Goal: Navigation & Orientation: Find specific page/section

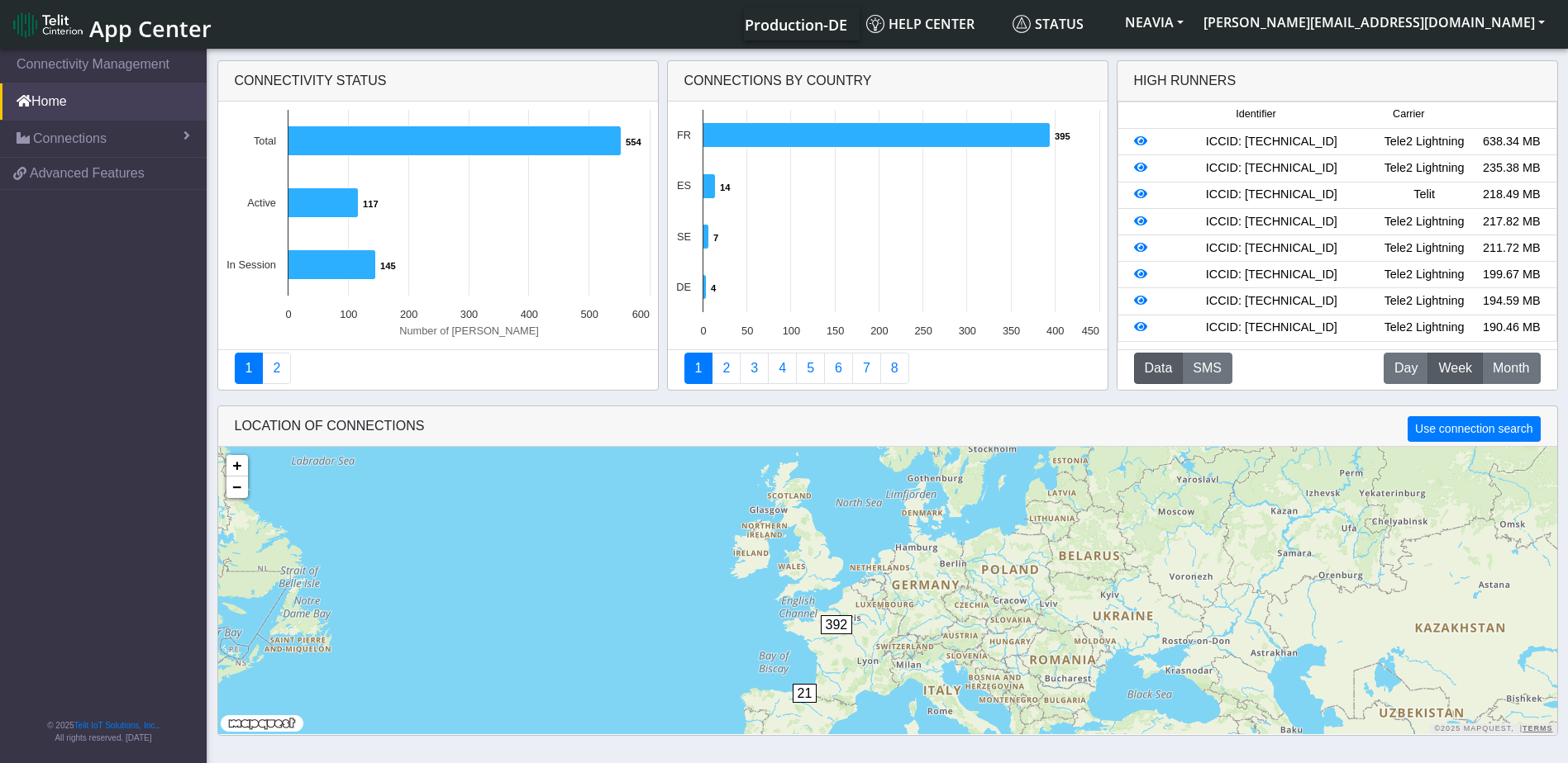
click at [439, 252] on rect at bounding box center [437, 225] width 440 height 248
click at [279, 373] on link "2" at bounding box center [276, 368] width 29 height 31
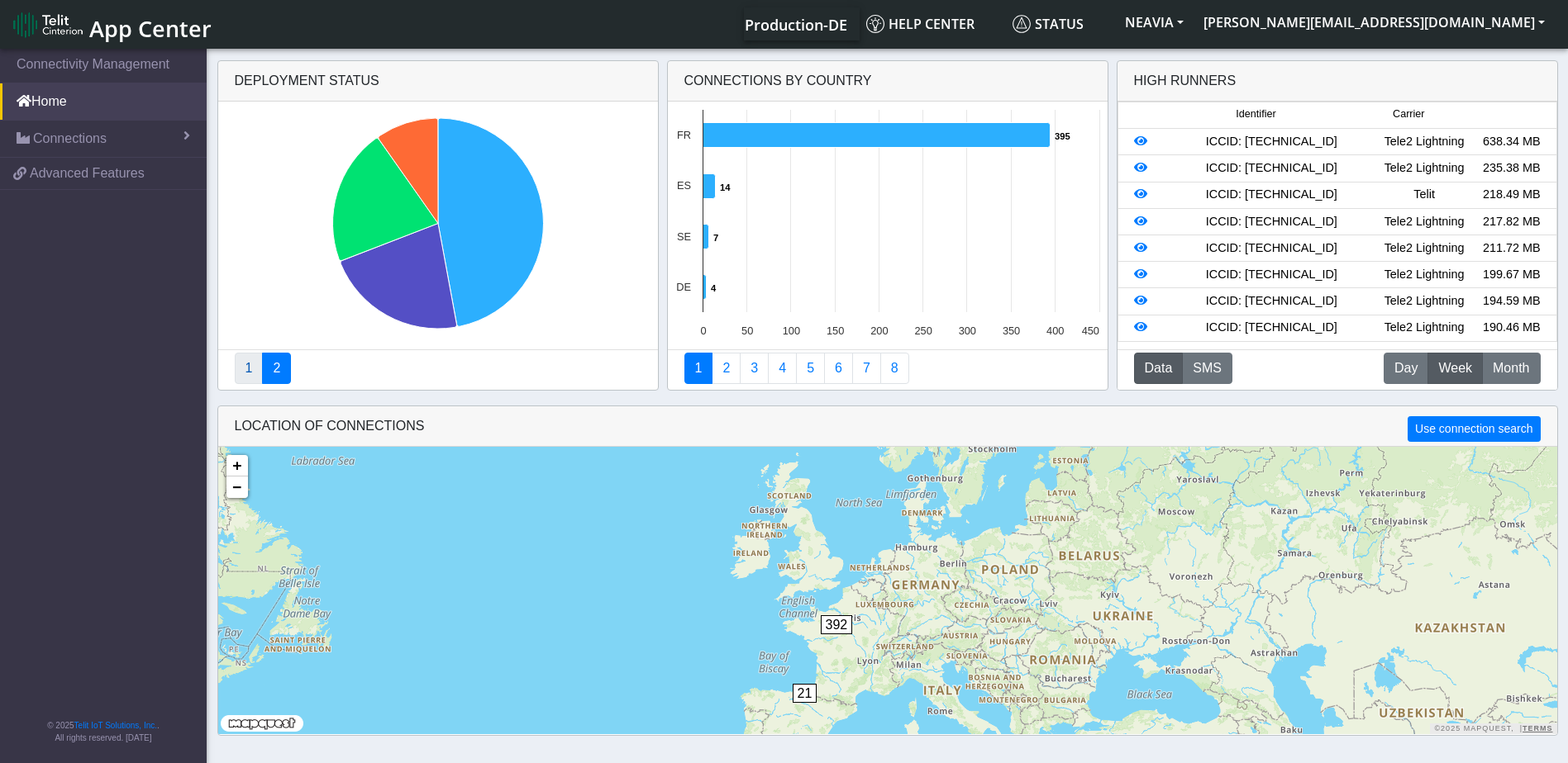
click at [241, 370] on link "1" at bounding box center [249, 368] width 29 height 31
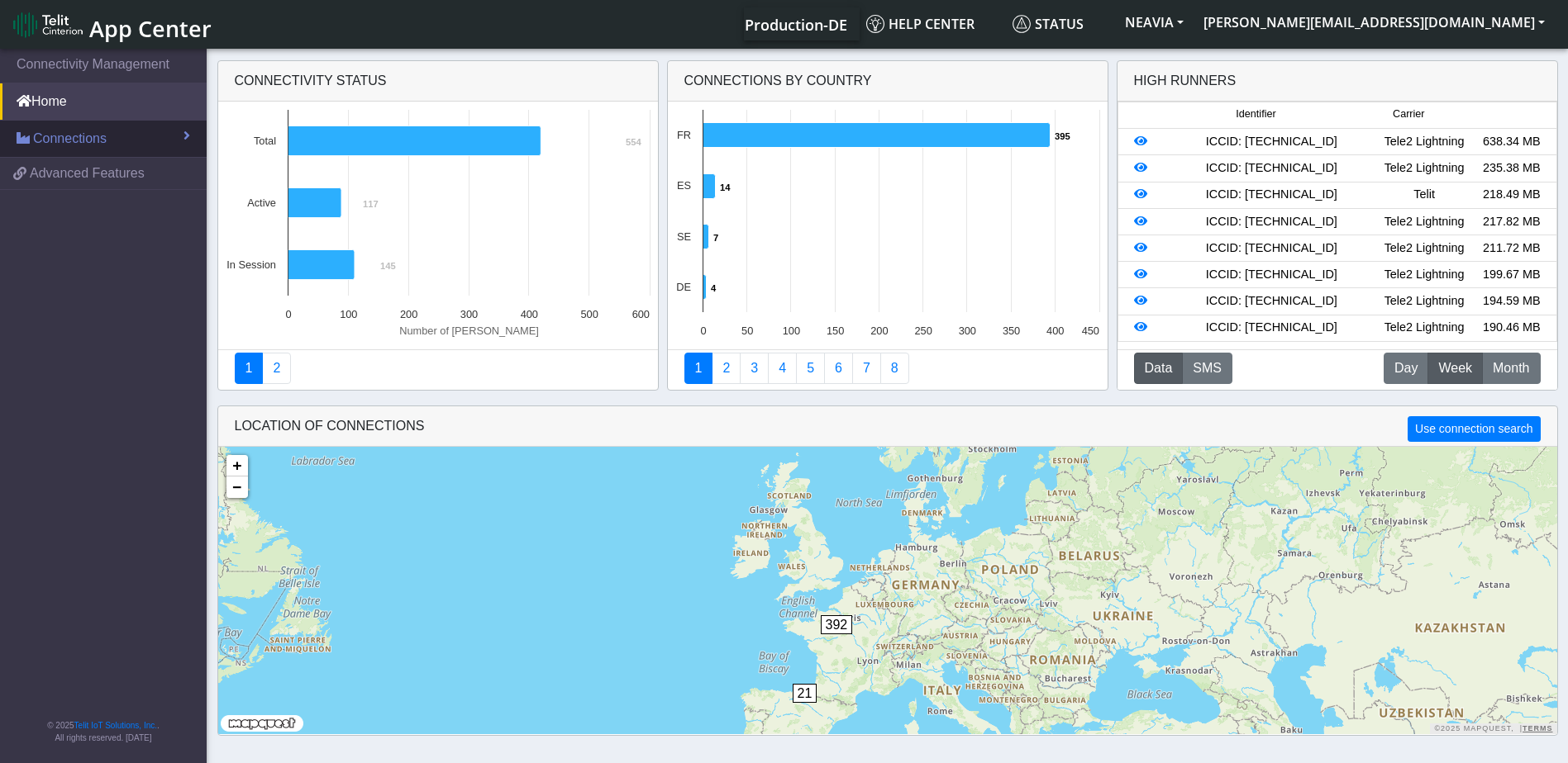
click at [104, 139] on span "Connections" at bounding box center [69, 138] width 73 height 19
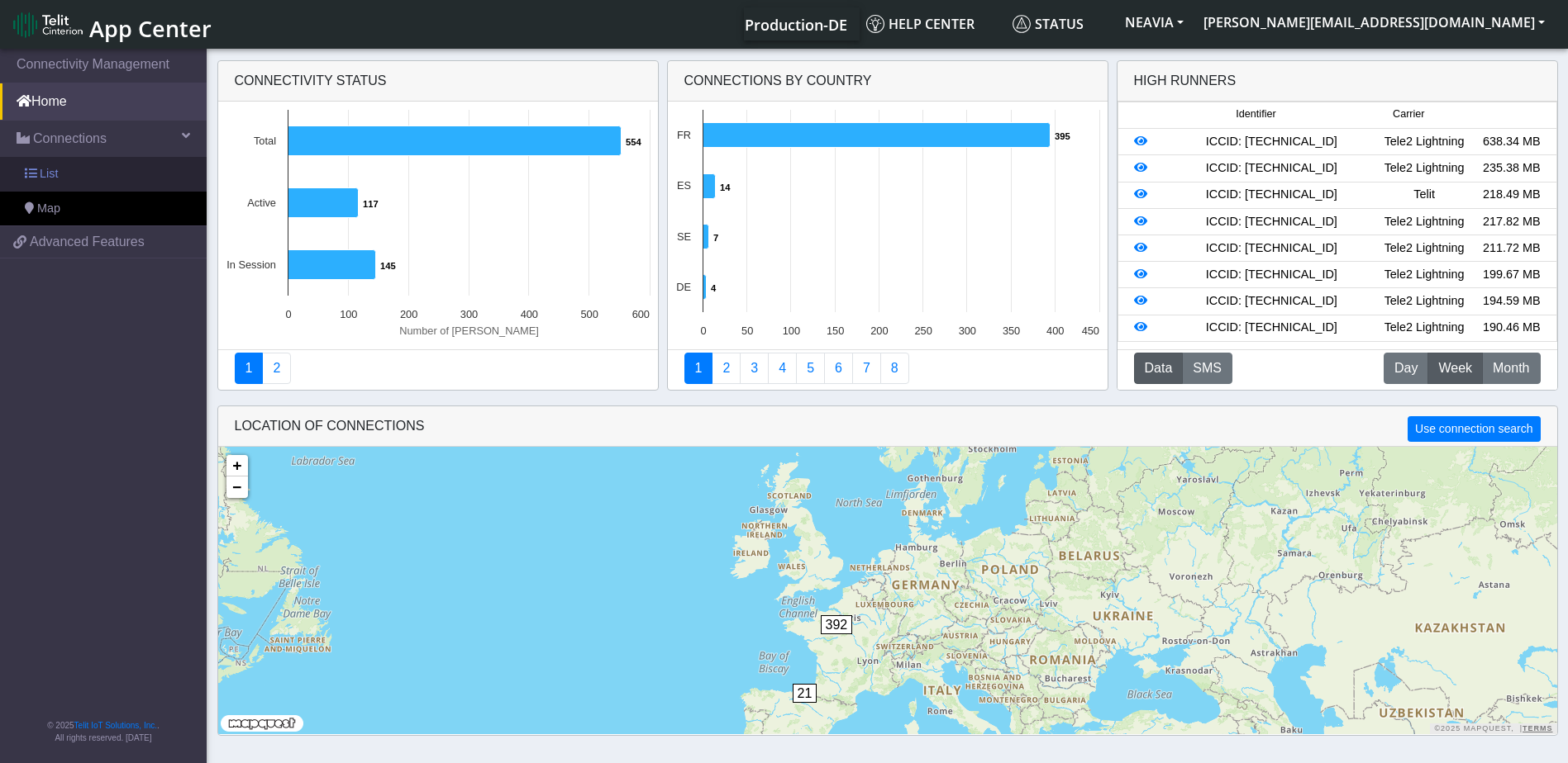
click at [95, 179] on link "List" at bounding box center [103, 174] width 207 height 35
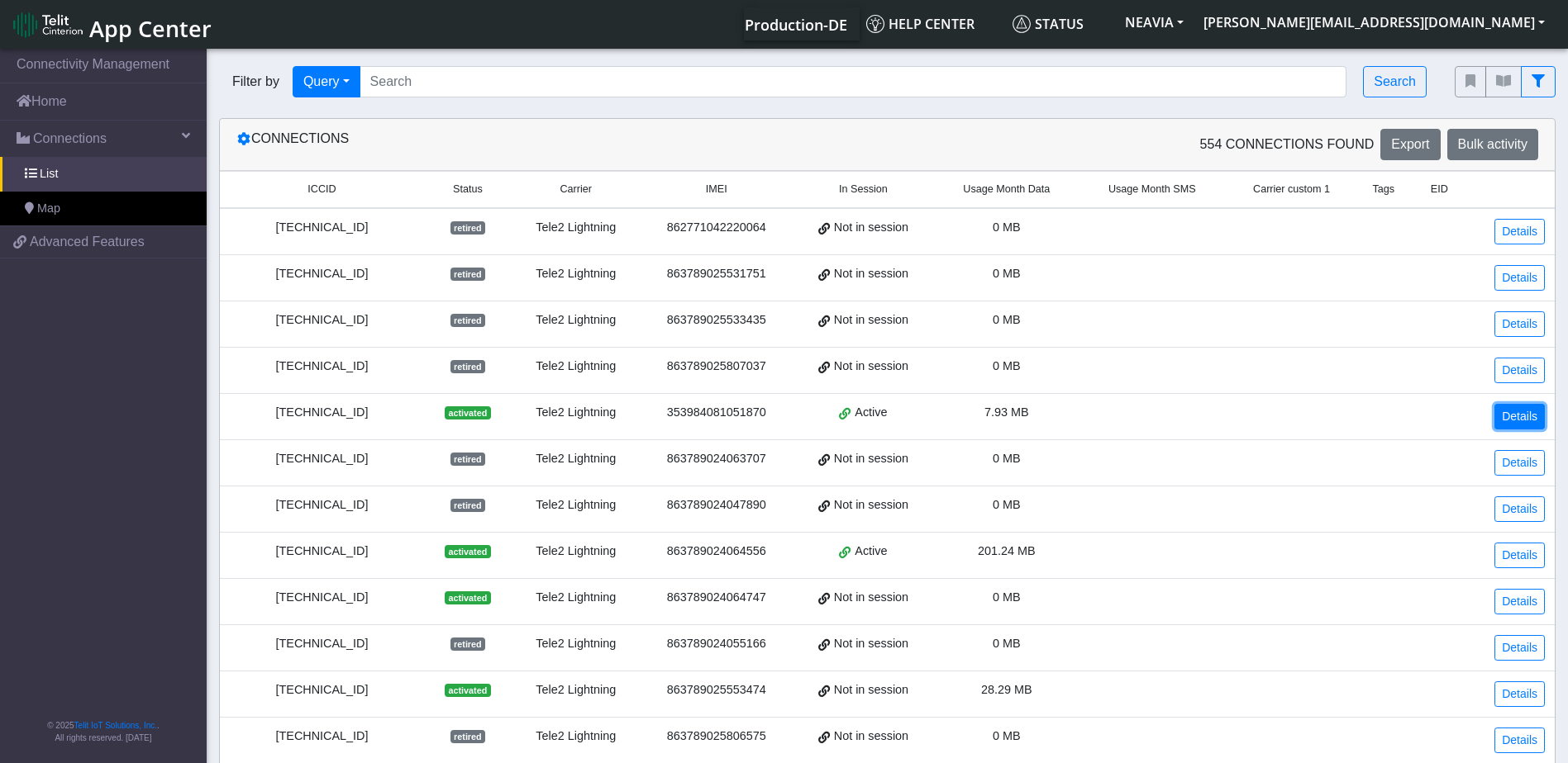
click at [1505, 421] on link "Details" at bounding box center [1520, 417] width 51 height 25
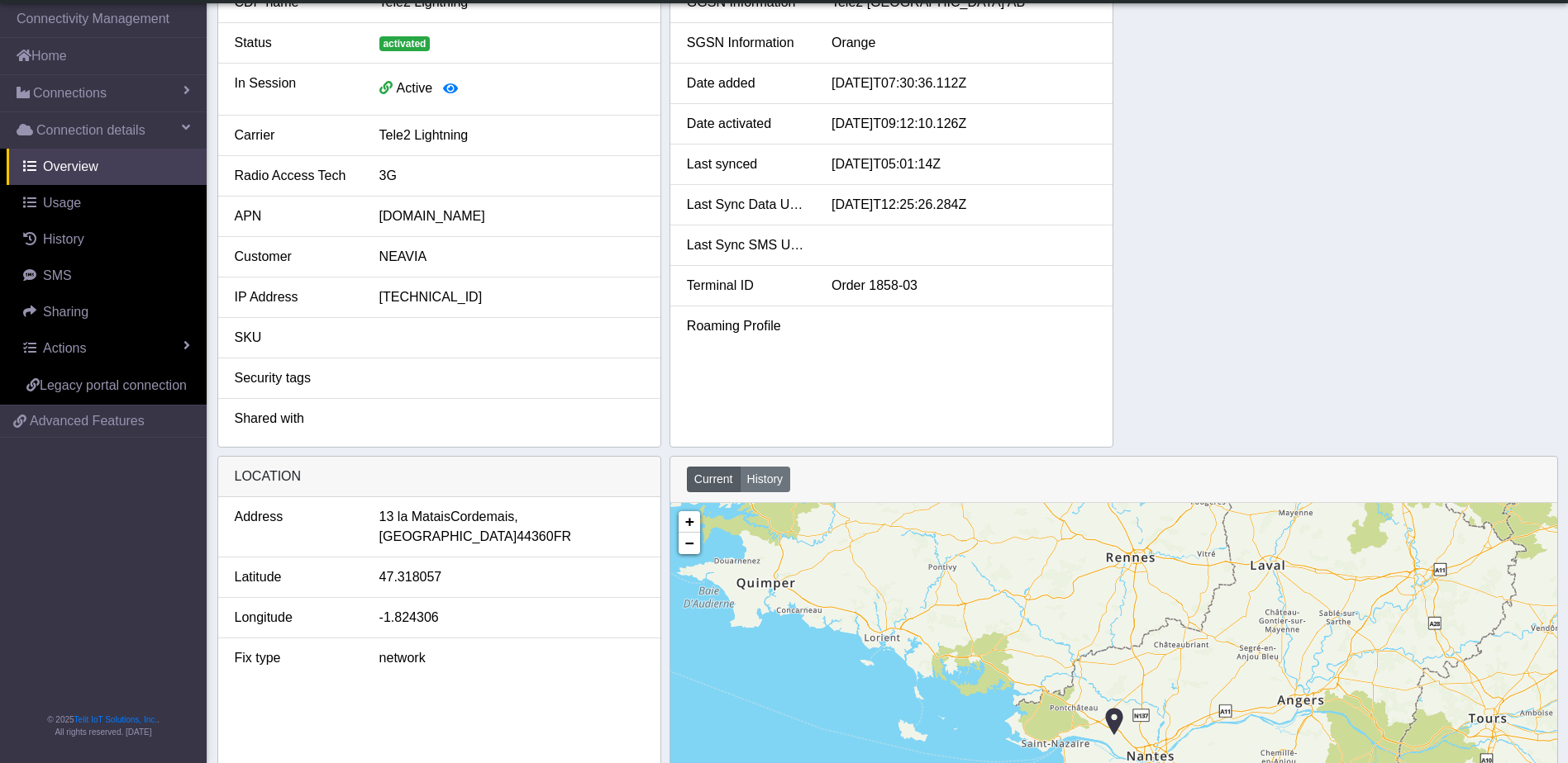
scroll to position [458, 0]
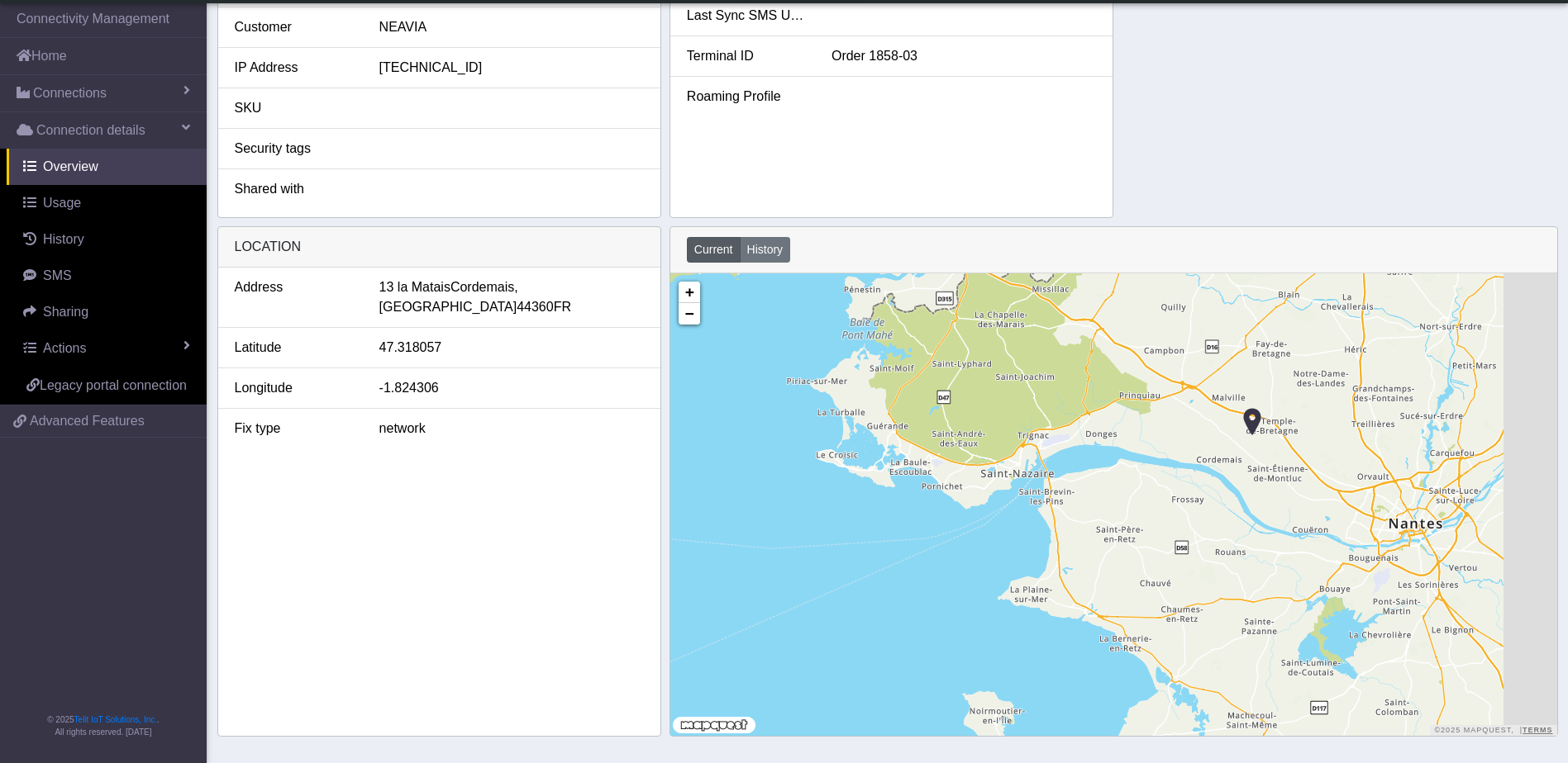
drag, startPoint x: 1332, startPoint y: 473, endPoint x: 1227, endPoint y: 522, distance: 115.9
click at [1227, 522] on div "+ − ©2025 MapQuest, | Terms" at bounding box center [1114, 505] width 887 height 463
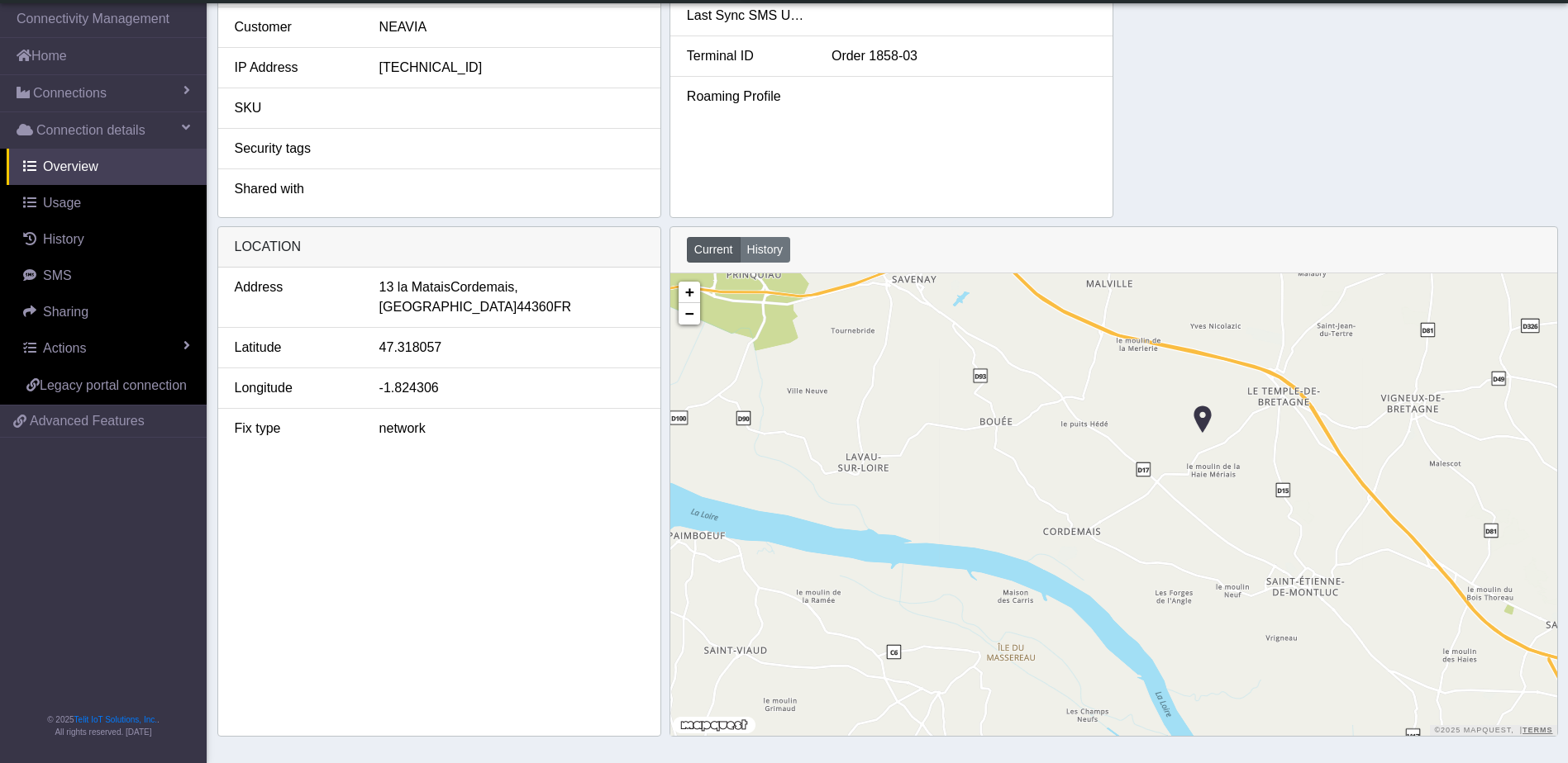
drag, startPoint x: 1294, startPoint y: 428, endPoint x: 1198, endPoint y: 491, distance: 114.8
click at [1198, 491] on div "+ − ©2025 MapQuest, | Terms" at bounding box center [1114, 505] width 887 height 463
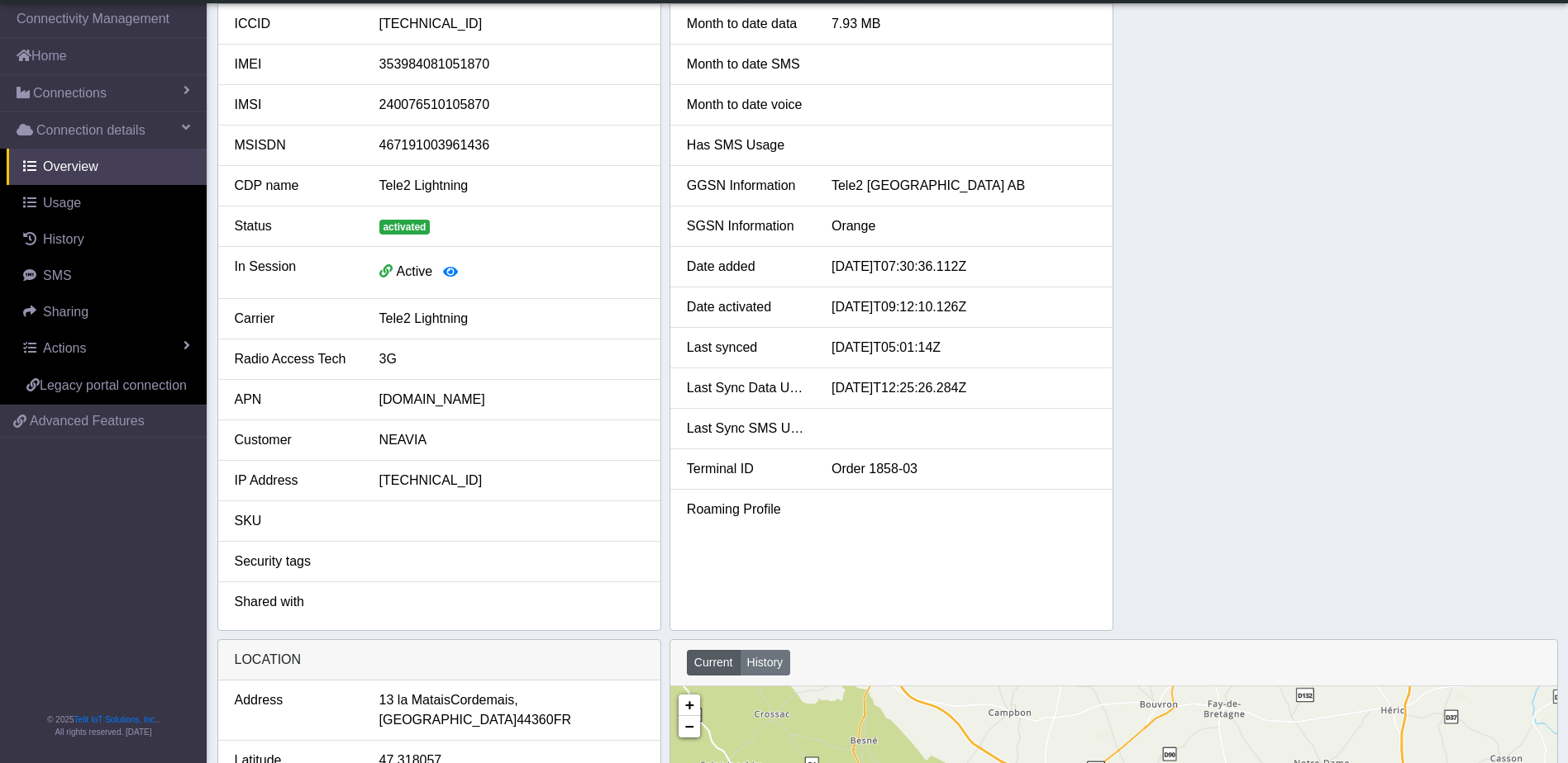
scroll to position [0, 0]
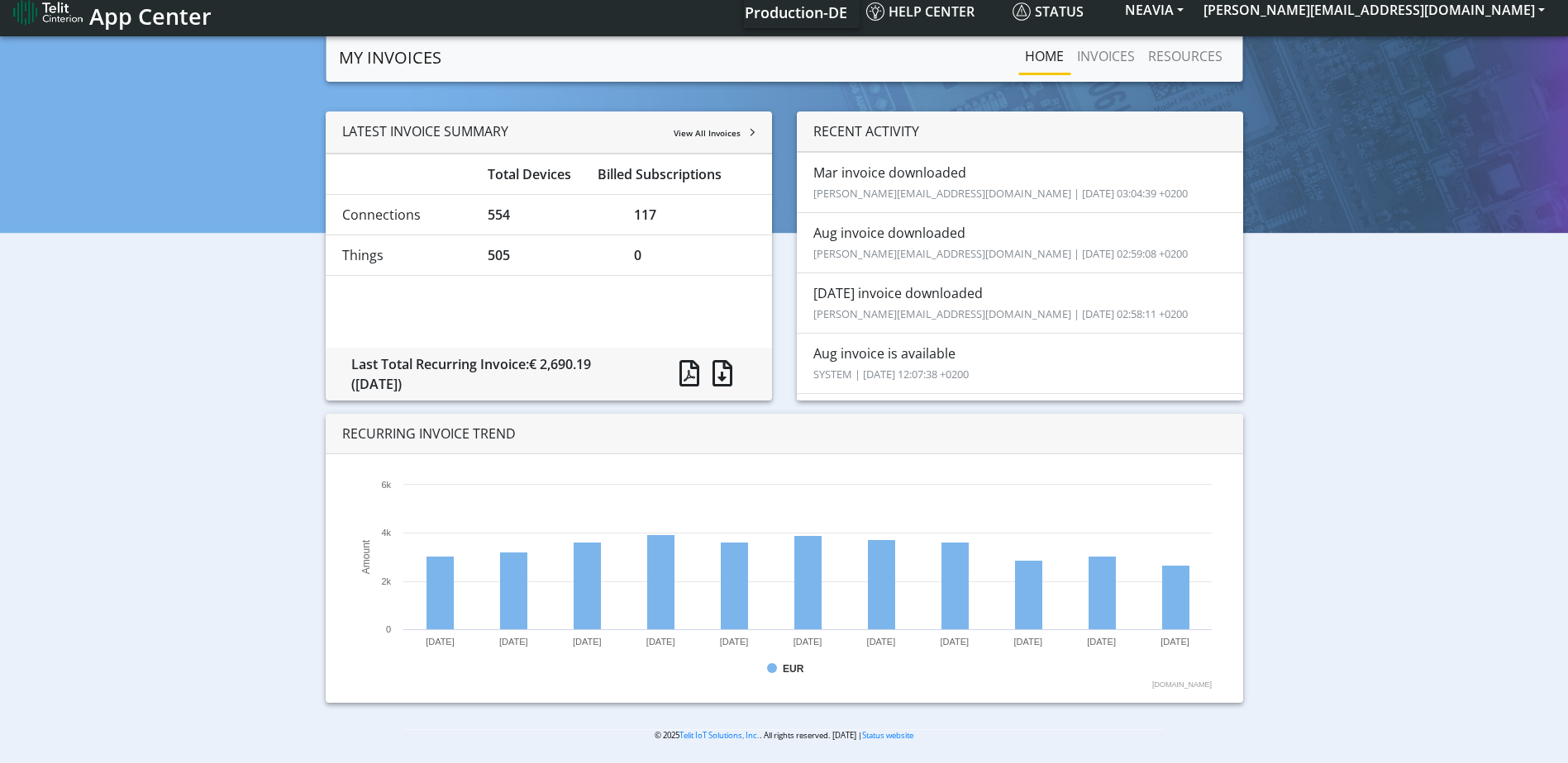
scroll to position [17, 0]
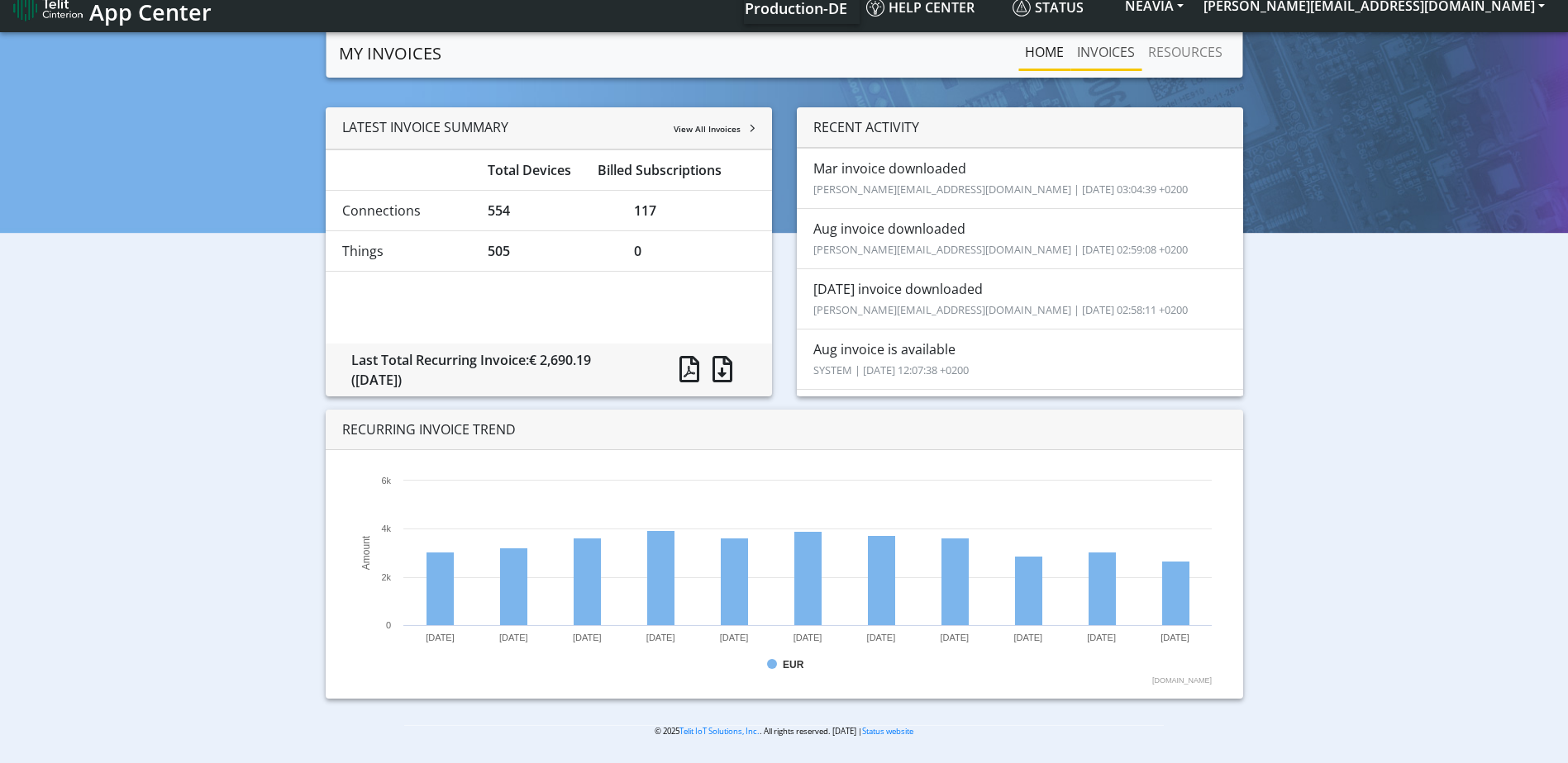
click at [1099, 58] on link "INVOICES" at bounding box center [1106, 51] width 71 height 33
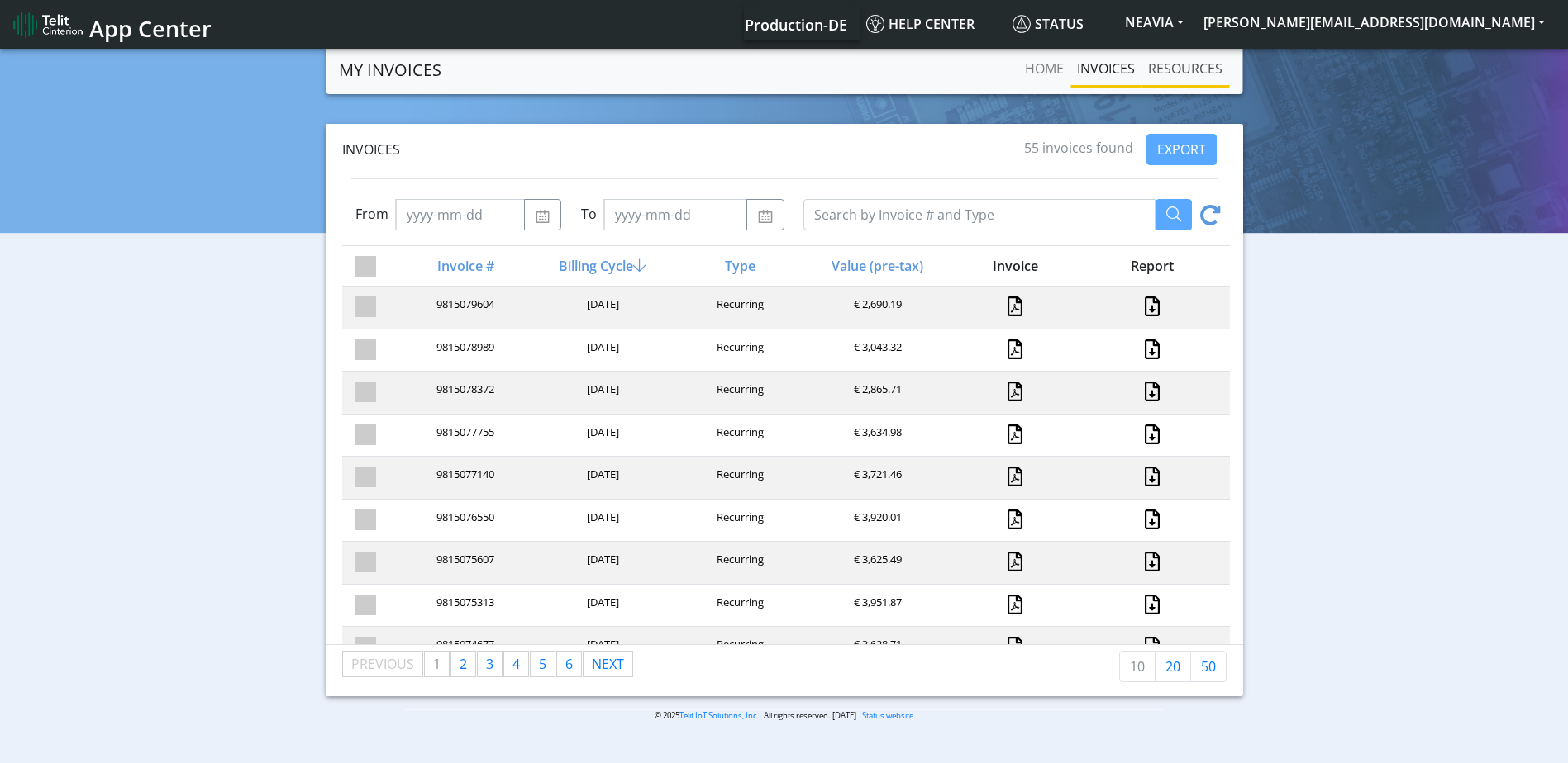
click at [1152, 69] on link "RESOURCES" at bounding box center [1185, 68] width 88 height 33
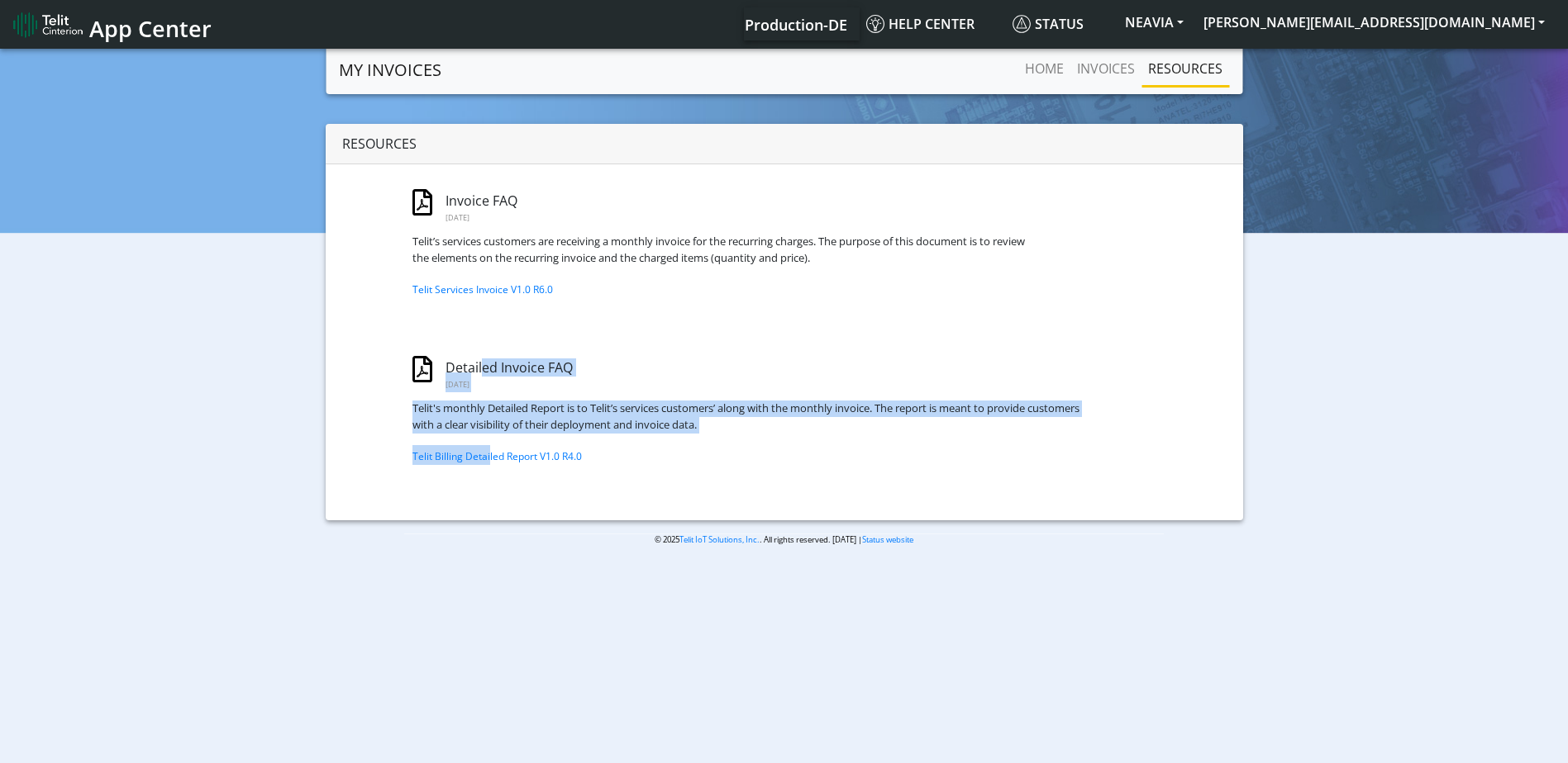
drag, startPoint x: 483, startPoint y: 379, endPoint x: 489, endPoint y: 466, distance: 87.2
click at [489, 466] on div "Resources Invoice FAQ [DATE] Telit’s services customers are receiving a monthly…" at bounding box center [784, 322] width 917 height 397
click at [1109, 69] on link "INVOICES" at bounding box center [1106, 68] width 71 height 33
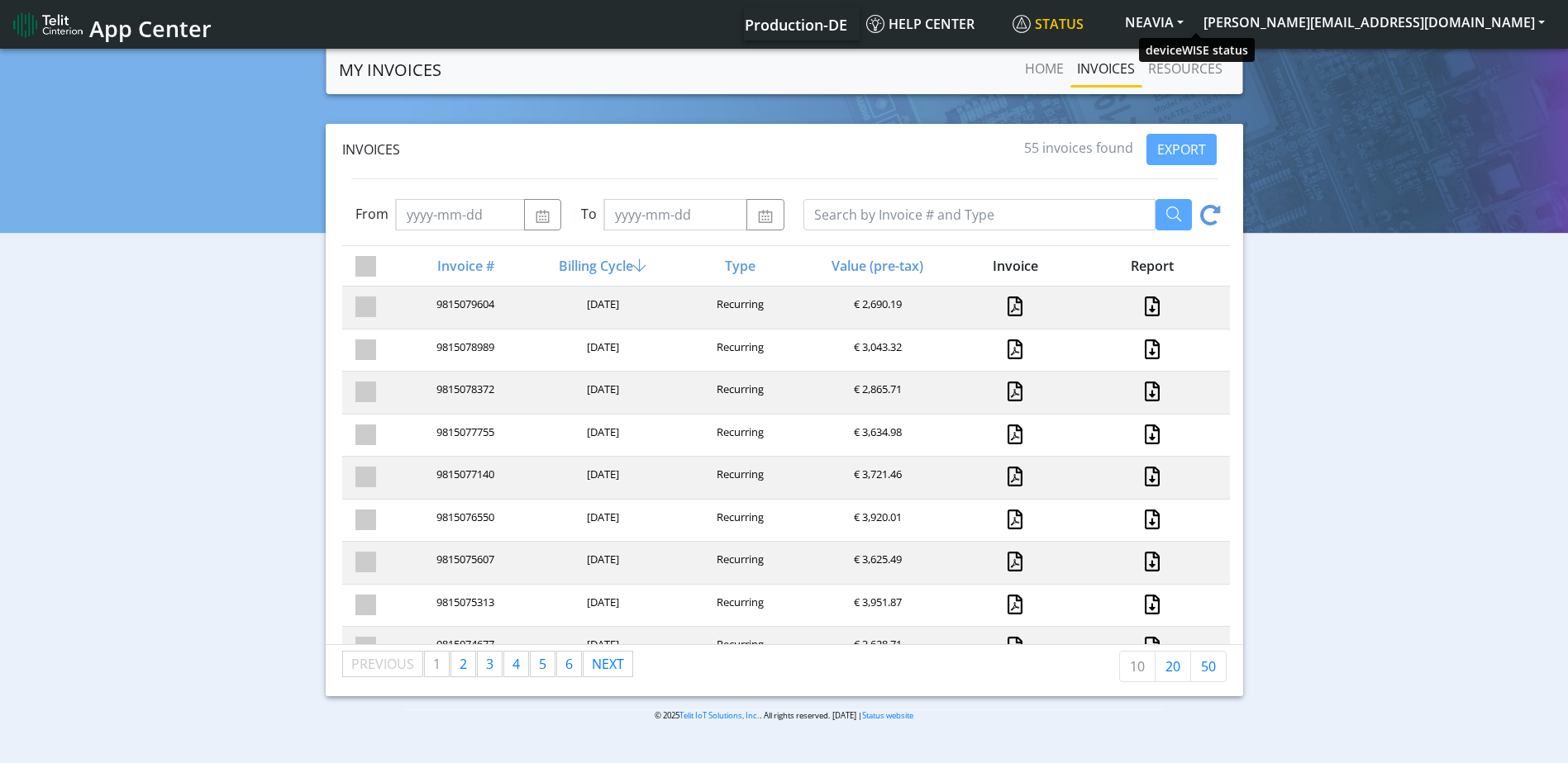
click at [1083, 24] on span "Status" at bounding box center [1048, 24] width 71 height 19
click at [974, 24] on span "Help center" at bounding box center [920, 24] width 108 height 19
